Goal: Information Seeking & Learning: Learn about a topic

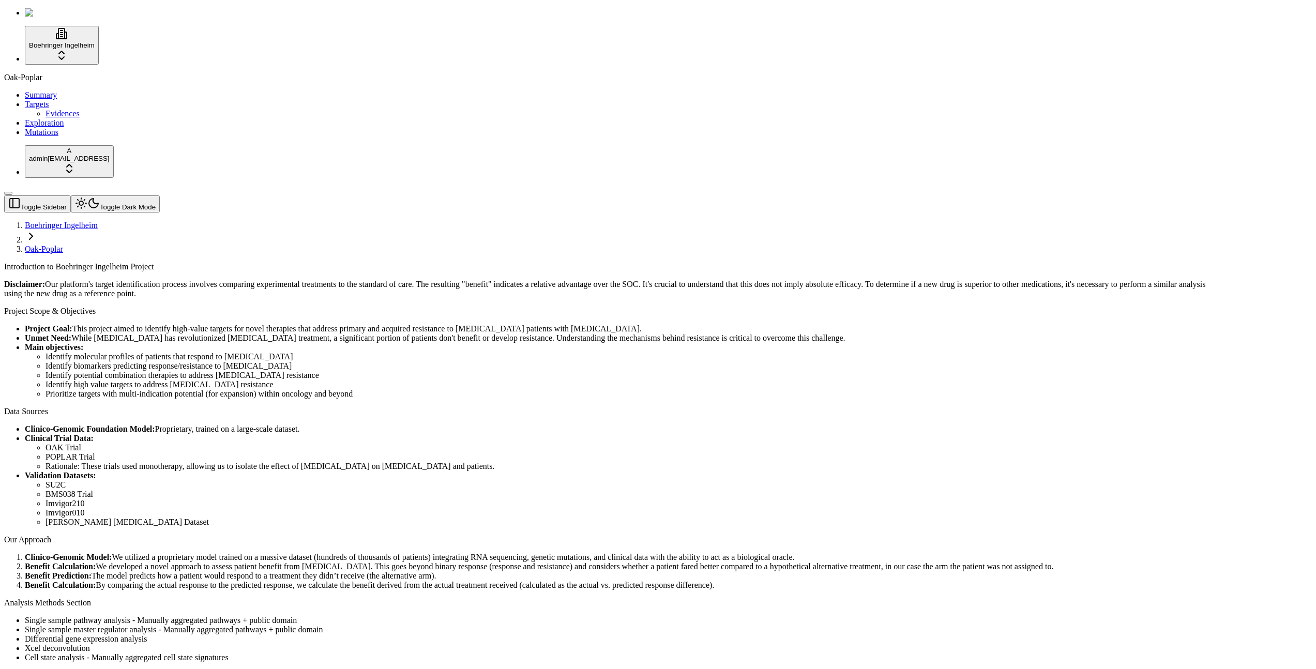
drag, startPoint x: 45, startPoint y: 139, endPoint x: 43, endPoint y: 146, distance: 7.0
click at [45, 137] on ul "Summary Targets Evidences Exploration Mutations" at bounding box center [657, 113] width 1307 height 47
click at [50, 136] on link "Mutations" at bounding box center [42, 132] width 34 height 9
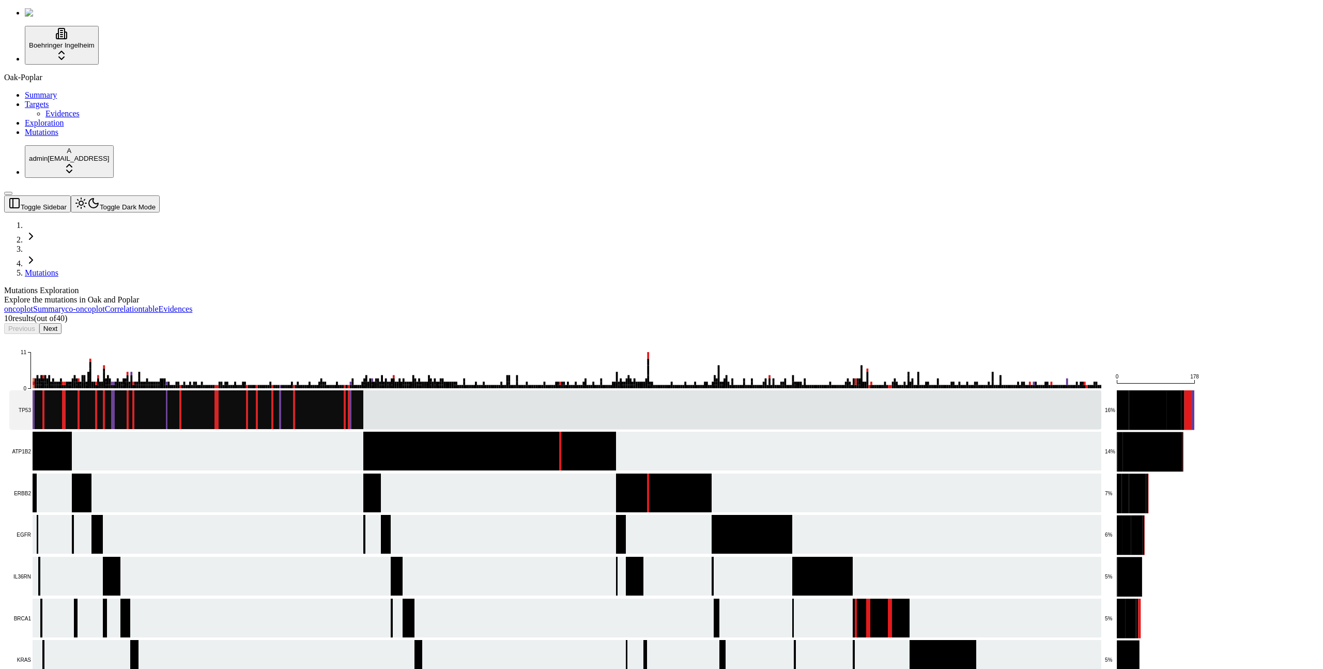
click at [1090, 390] on rect at bounding box center [555, 410] width 1092 height 40
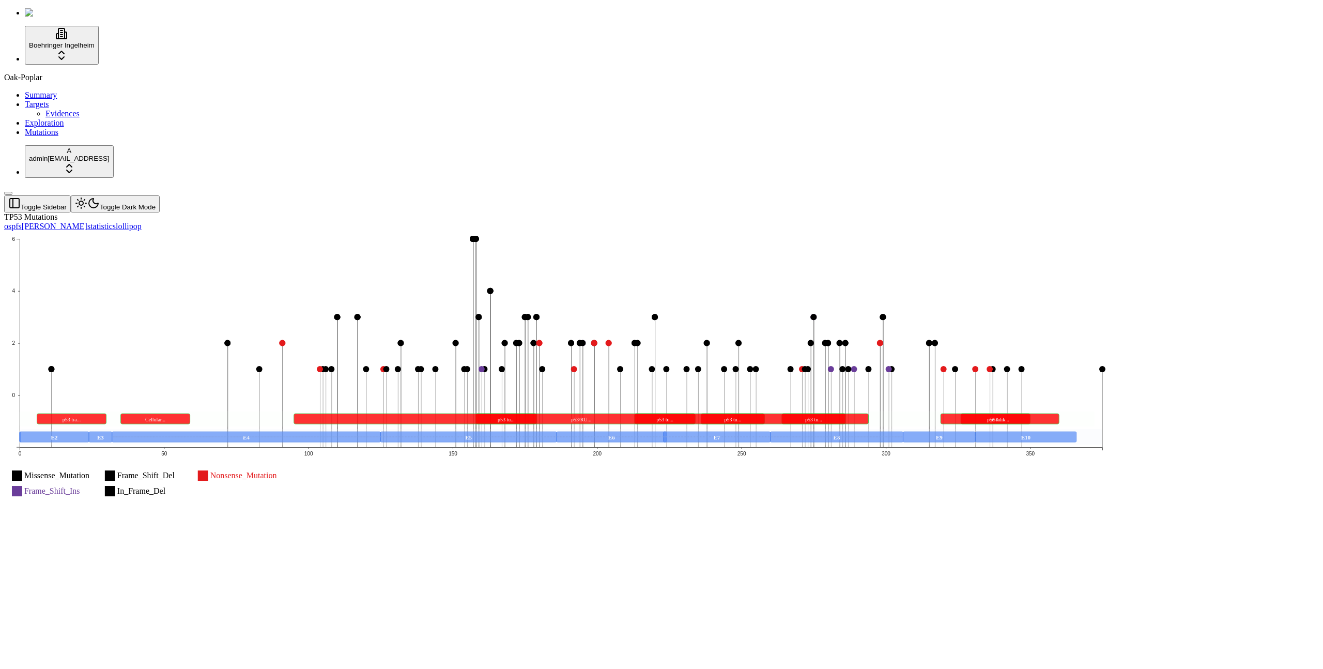
click at [411, 349] on icon "Missense_Mutation Missense_Mutation Frame_Shift_Del Frame_Shift_Del Nonsense_Mu…" at bounding box center [561, 371] width 1115 height 281
click at [277, 471] on text "Nonsense_Mutation Nonsense_Mutation" at bounding box center [243, 475] width 67 height 9
click at [208, 470] on rect at bounding box center [203, 475] width 10 height 10
click at [277, 471] on text "Nonsense_Mutation Nonsense_Mutation" at bounding box center [243, 475] width 67 height 9
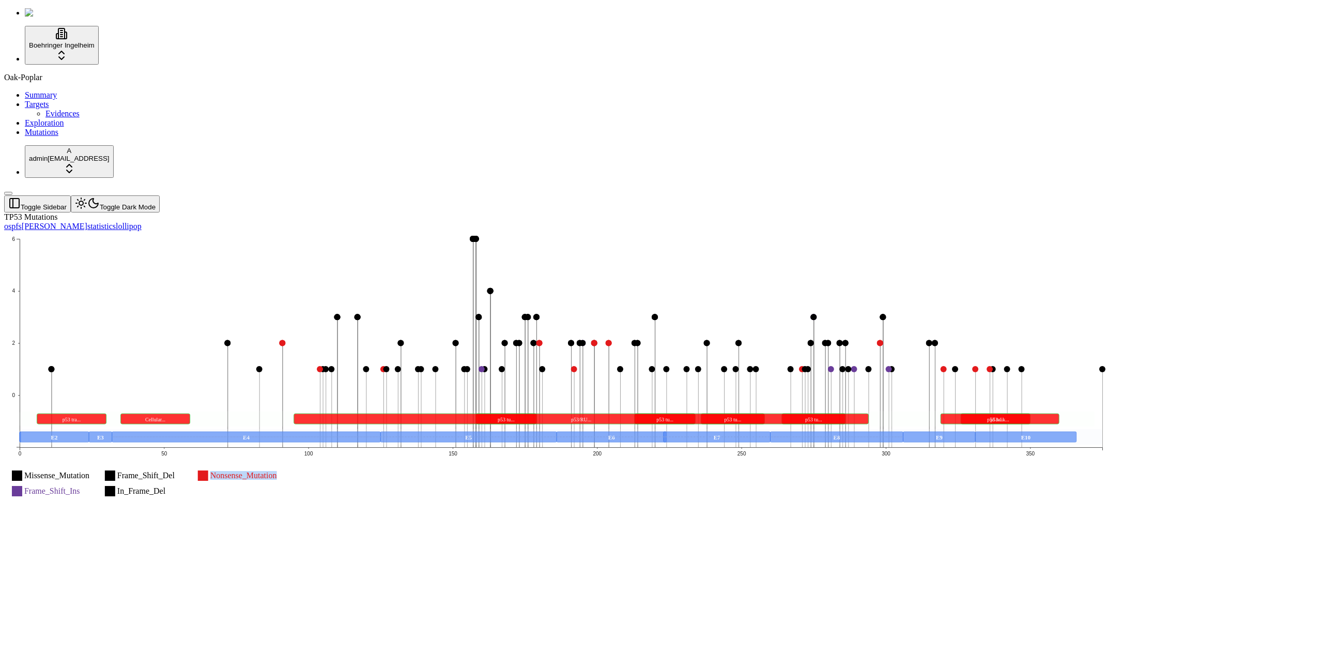
click at [277, 471] on text "Nonsense_Mutation Nonsense_Mutation" at bounding box center [243, 475] width 67 height 9
